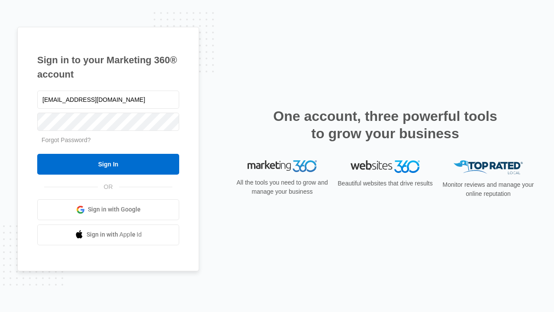
type input "dankie614@gmail.com"
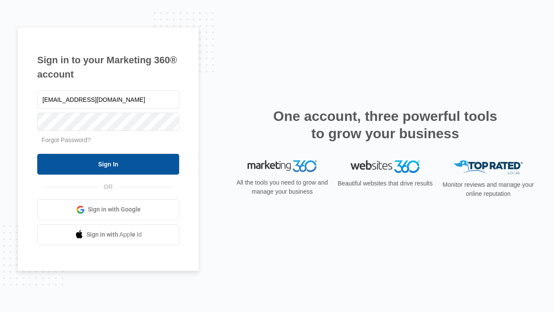
click at [108, 164] on input "Sign In" at bounding box center [108, 164] width 142 height 21
